Goal: Task Accomplishment & Management: Complete application form

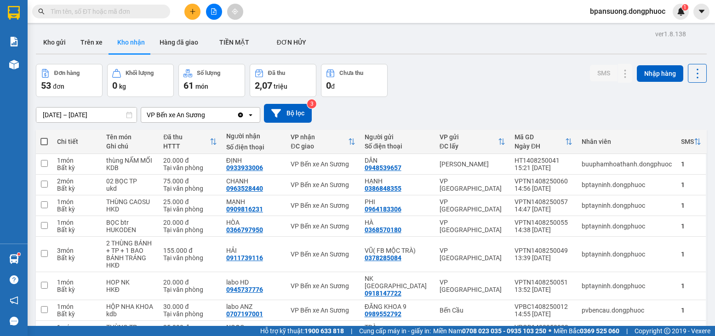
click at [165, 17] on span at bounding box center [101, 12] width 138 height 14
click at [161, 12] on span at bounding box center [101, 12] width 138 height 14
click at [173, 12] on div at bounding box center [89, 12] width 179 height 14
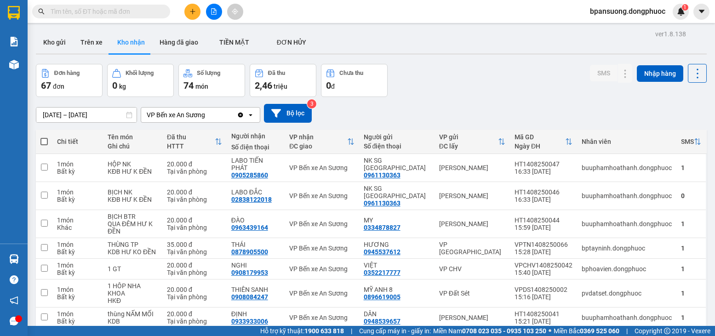
drag, startPoint x: 0, startPoint y: 0, endPoint x: 82, endPoint y: 8, distance: 82.8
click at [82, 8] on input "text" at bounding box center [105, 11] width 109 height 10
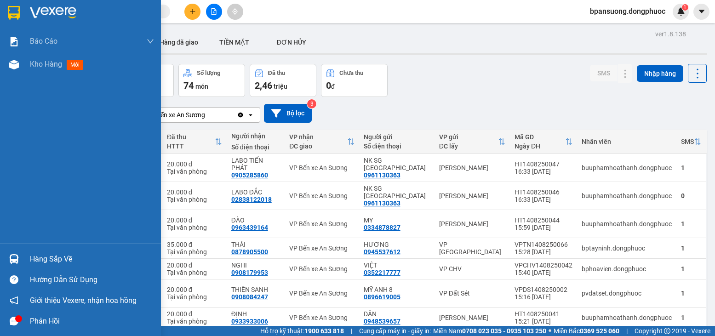
click at [62, 259] on div "Hàng sắp về" at bounding box center [92, 260] width 124 height 14
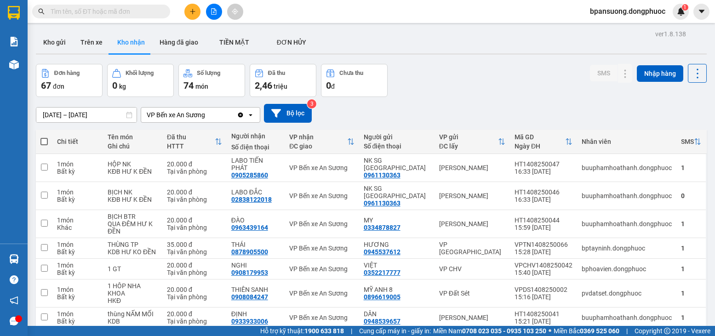
click at [132, 15] on section "Kết quả tìm kiếm ( 0 ) Bộ lọc Ngày tạo đơn gần nhất No Data bpansuong.dongphuoc…" at bounding box center [357, 168] width 715 height 336
click at [132, 12] on input "text" at bounding box center [105, 11] width 109 height 10
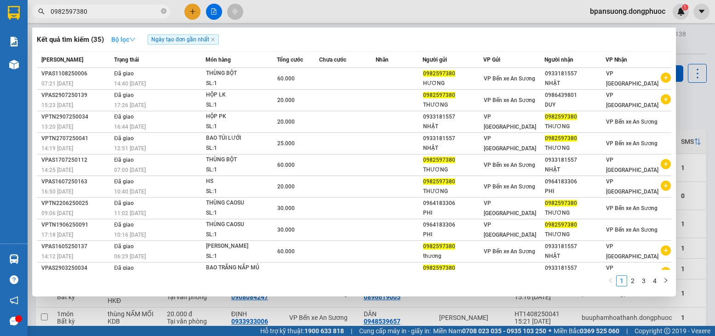
type input "0982597380"
click at [119, 36] on strong "Bộ lọc" at bounding box center [123, 39] width 24 height 7
click at [215, 40] on icon "close" at bounding box center [213, 39] width 5 height 5
radio input "true"
radio input "false"
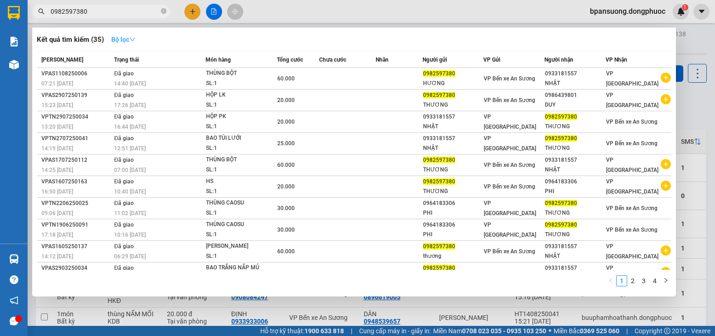
click at [129, 38] on strong "Bộ lọc" at bounding box center [123, 39] width 24 height 7
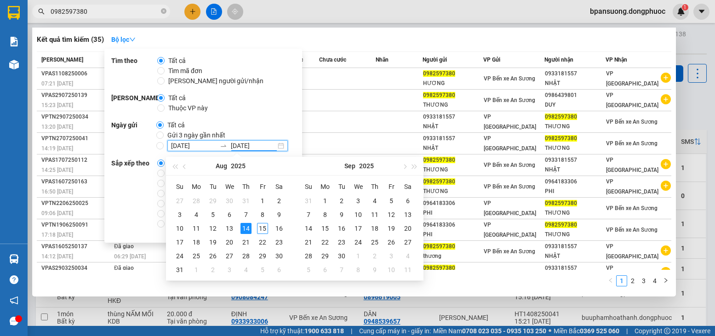
click at [261, 146] on input "[DATE]" at bounding box center [253, 146] width 45 height 10
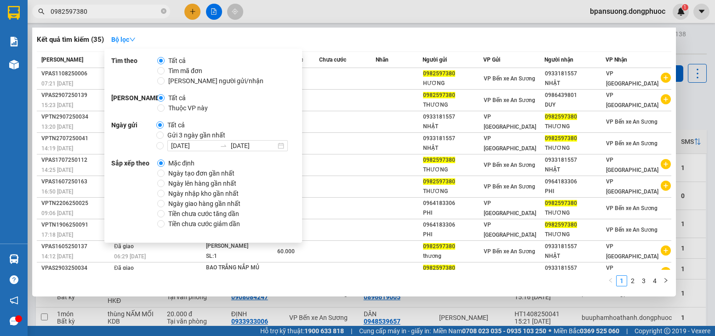
click at [271, 109] on div "Phạm vi Tất cả Thuộc VP này" at bounding box center [203, 103] width 184 height 20
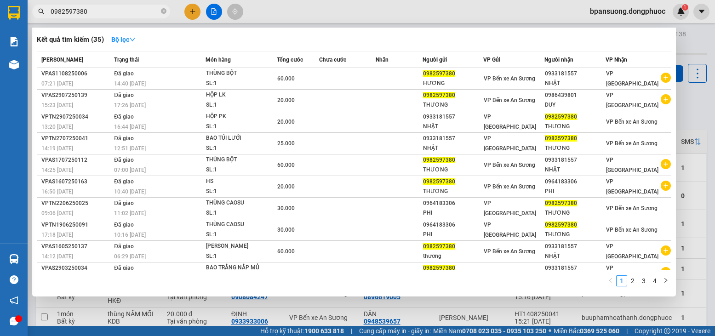
click at [342, 35] on div "Kết quả tìm kiếm ( 35 ) Bộ lọc" at bounding box center [354, 39] width 635 height 15
click at [125, 12] on input "0982597380" at bounding box center [105, 11] width 109 height 10
click at [636, 279] on link "2" at bounding box center [633, 281] width 10 height 10
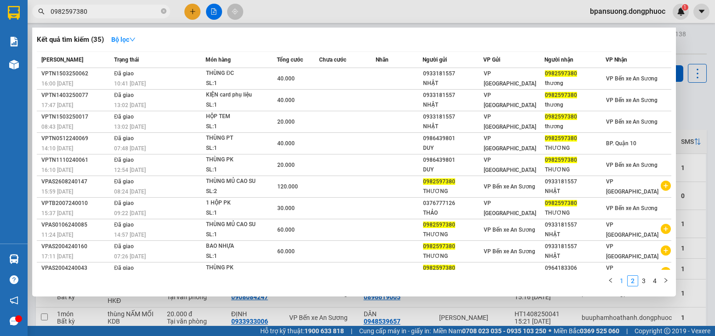
click at [622, 281] on link "1" at bounding box center [622, 281] width 10 height 10
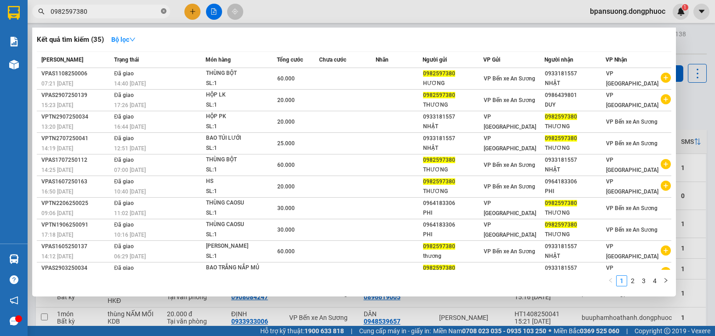
click at [165, 13] on icon "close-circle" at bounding box center [164, 11] width 6 height 6
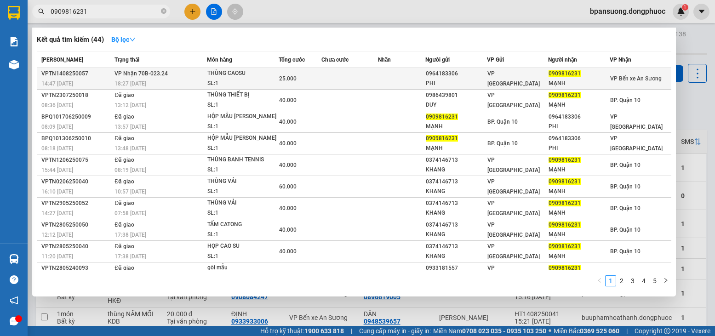
type input "0909816231"
click at [113, 79] on td "VP Nhận 70B-023.24 18:27 - 14/08" at bounding box center [159, 79] width 95 height 22
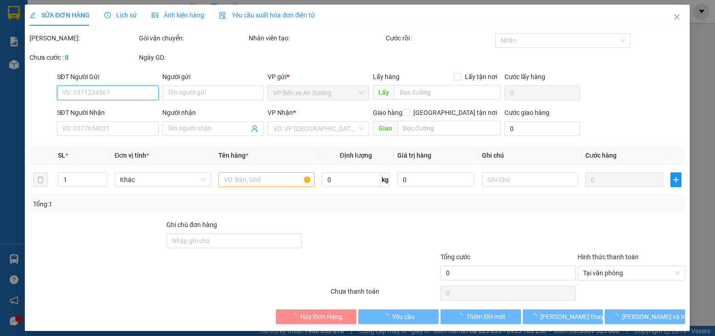
type input "0964183306"
type input "PHI"
type input "0909816231"
type input "MẠNH"
type input "25.000"
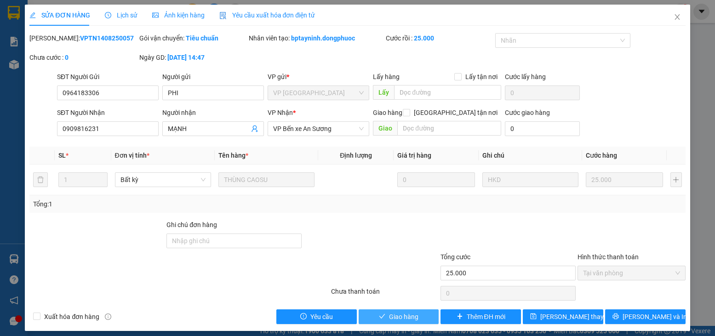
click at [380, 322] on button "Giao hàng" at bounding box center [399, 317] width 81 height 15
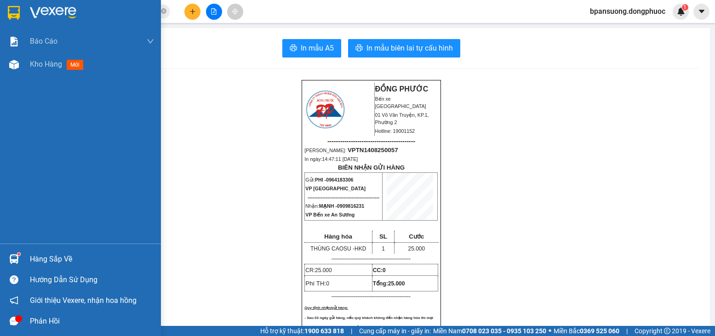
click at [35, 255] on div "Hàng sắp về" at bounding box center [92, 260] width 124 height 14
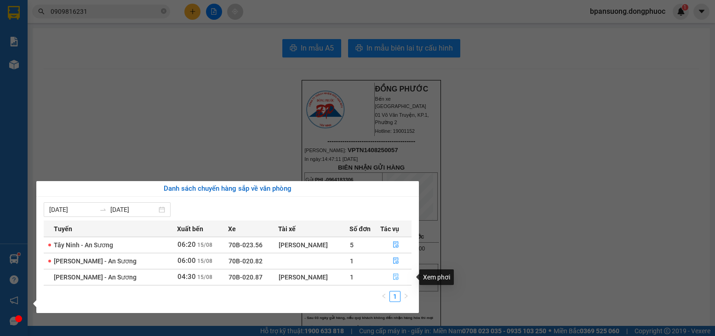
click at [396, 281] on span "file-done" at bounding box center [396, 277] width 6 height 7
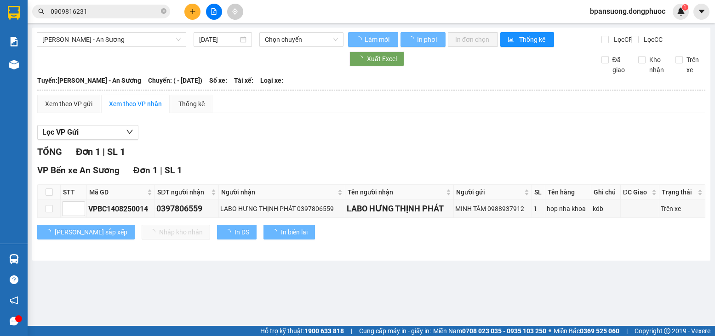
type input "15/08/2025"
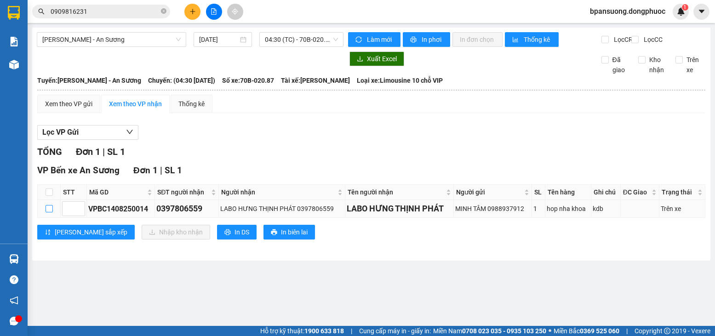
click at [47, 213] on input "checkbox" at bounding box center [49, 208] width 7 height 7
checkbox input "true"
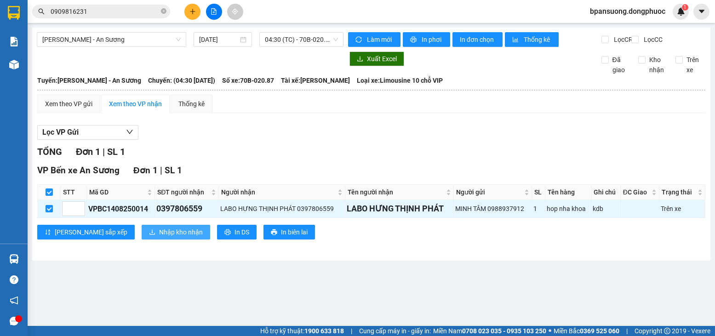
click at [159, 237] on span "Nhập kho nhận" at bounding box center [181, 232] width 44 height 10
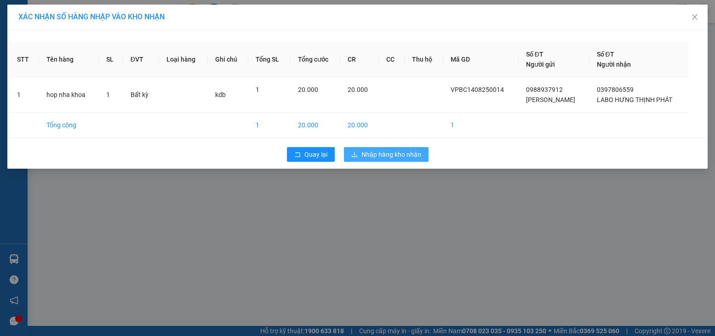
click at [393, 159] on span "Nhập hàng kho nhận" at bounding box center [392, 155] width 60 height 10
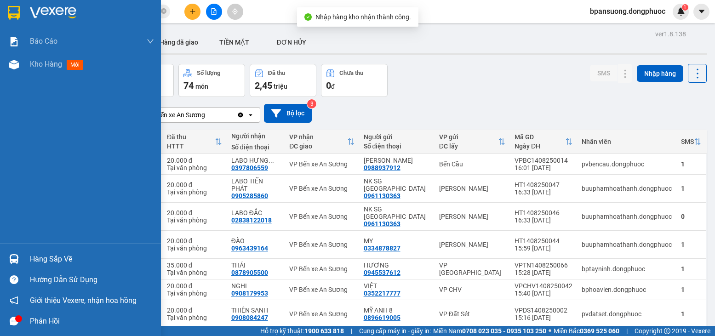
click at [50, 254] on div "Hàng sắp về" at bounding box center [92, 260] width 124 height 14
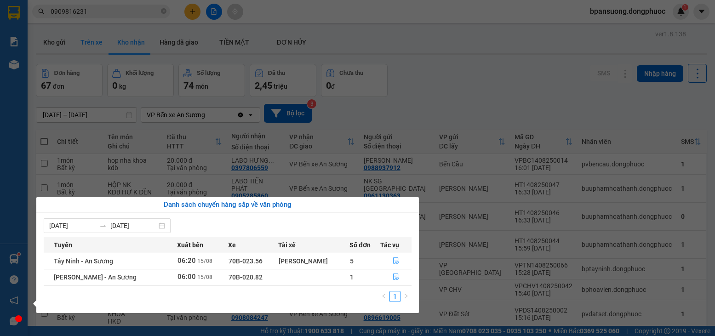
click at [86, 33] on section "Kết quả tìm kiếm ( 44 ) Bộ lọc Mã ĐH Trạng thái Món hàng Tổng cước Chưa cước Nh…" at bounding box center [357, 168] width 715 height 336
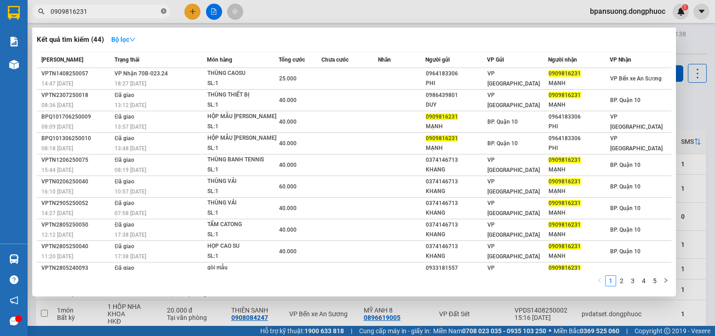
click at [161, 13] on icon "close-circle" at bounding box center [164, 11] width 6 height 6
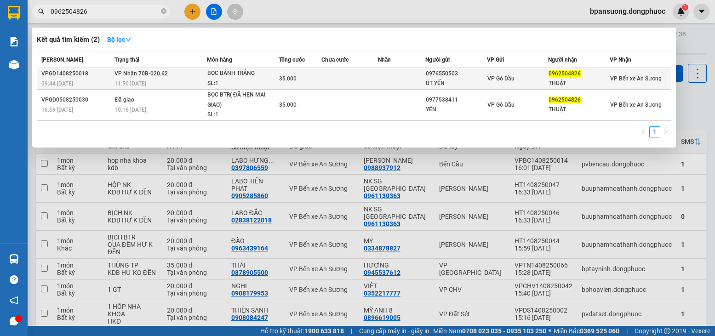
type input "0962504826"
click at [97, 76] on div "VPGD1408250018" at bounding box center [76, 74] width 70 height 10
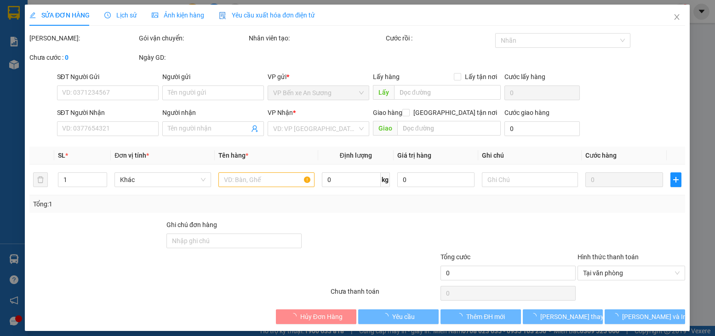
type input "0976550503"
type input "ÚT YẾN"
type input "0962504826"
type input "THUẬT"
type input "35.000"
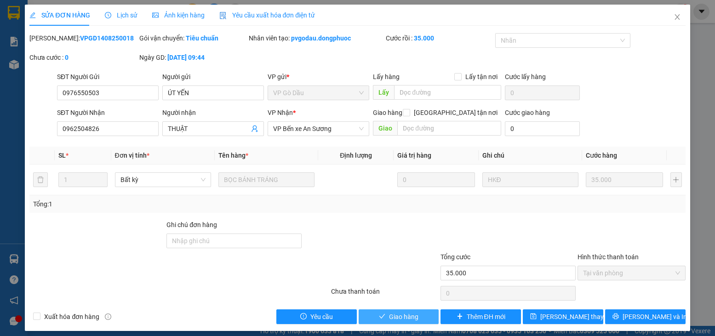
click at [414, 318] on span "Giao hàng" at bounding box center [403, 317] width 29 height 10
